Goal: Connect with others: Establish contact or relationships with other users

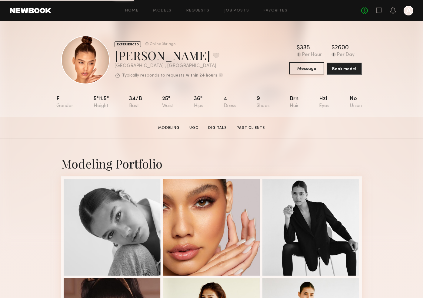
click at [316, 68] on button "Message" at bounding box center [306, 68] width 35 height 12
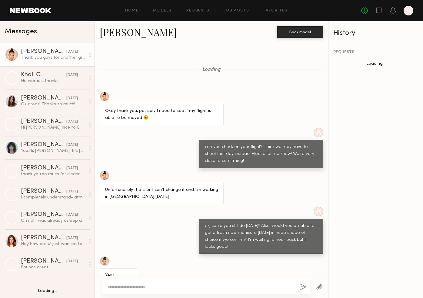
scroll to position [334, 0]
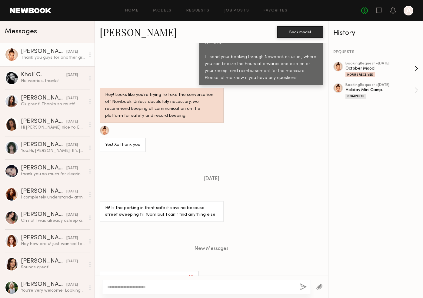
click at [392, 70] on div "October Mood" at bounding box center [379, 69] width 69 height 6
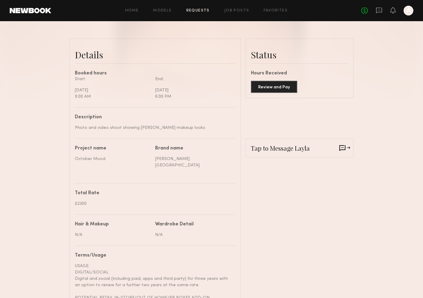
scroll to position [164, 0]
